Goal: Find specific page/section

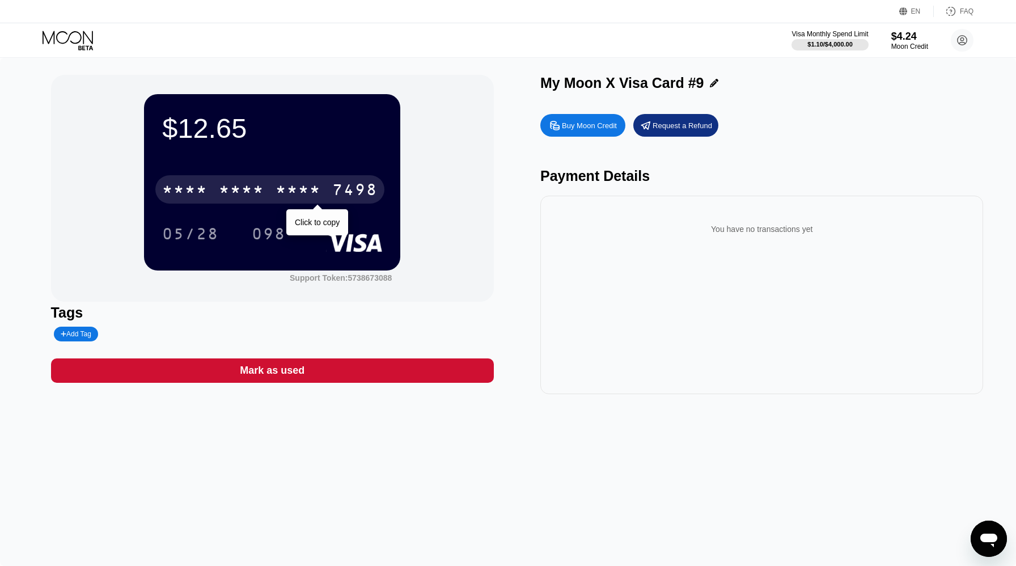
click at [312, 192] on div "* * * *" at bounding box center [298, 191] width 45 height 18
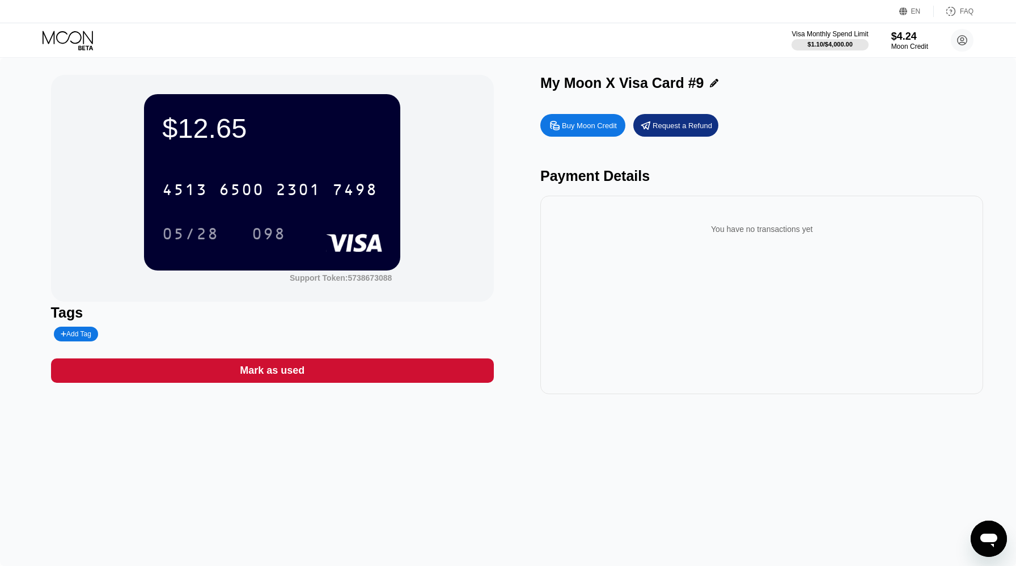
click at [190, 214] on div "4513 6500 2301 7498 05/28 098" at bounding box center [272, 200] width 220 height 67
click at [200, 235] on div "05/28" at bounding box center [190, 235] width 57 height 18
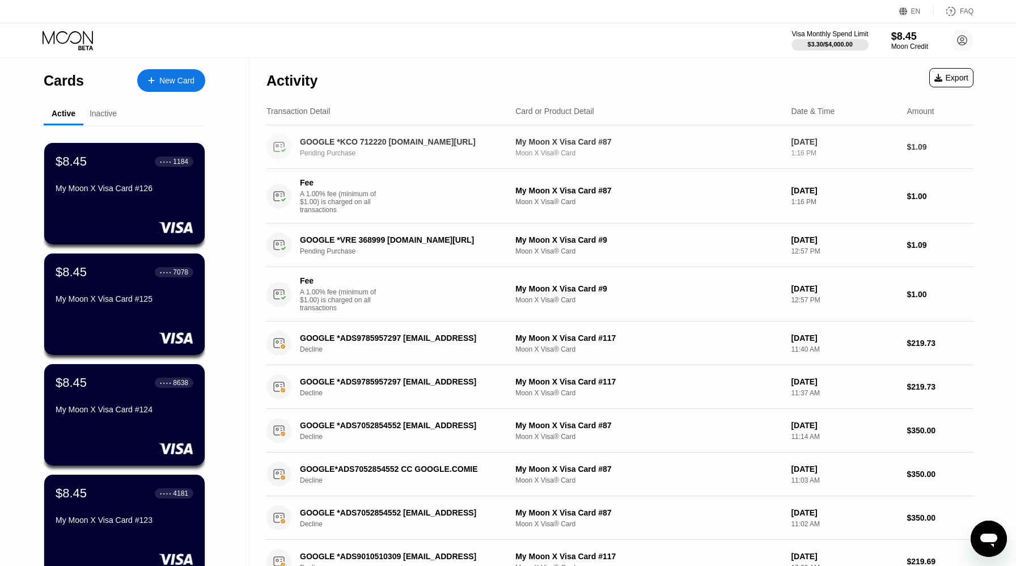
click at [418, 146] on div "GOOGLE *KCO 712220 [DOMAIN_NAME][URL]" at bounding box center [400, 141] width 201 height 9
